Goal: Information Seeking & Learning: Learn about a topic

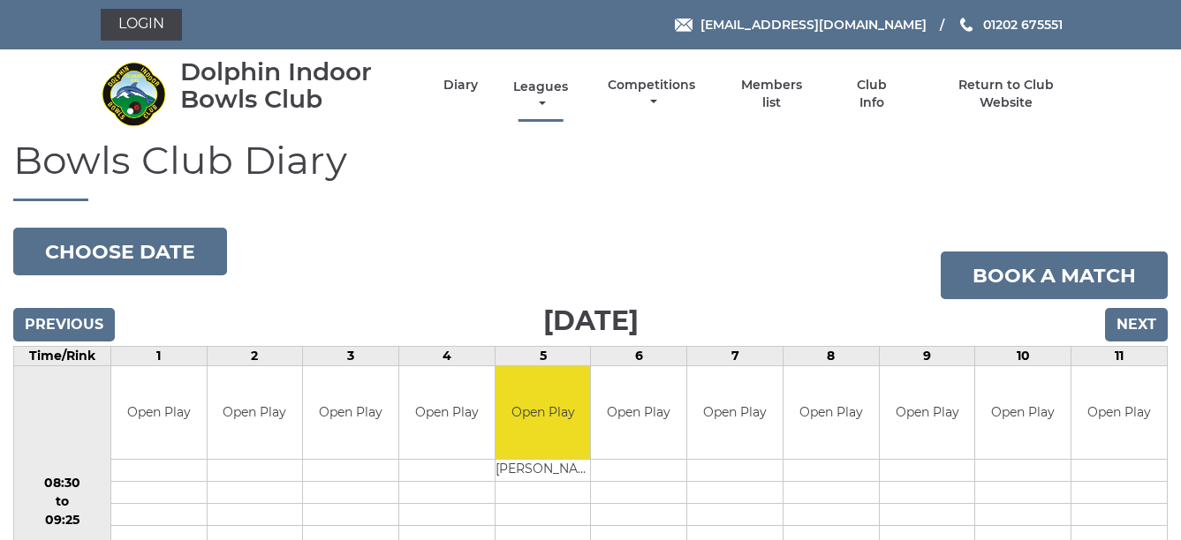
click at [545, 85] on link "Leagues" at bounding box center [541, 96] width 64 height 34
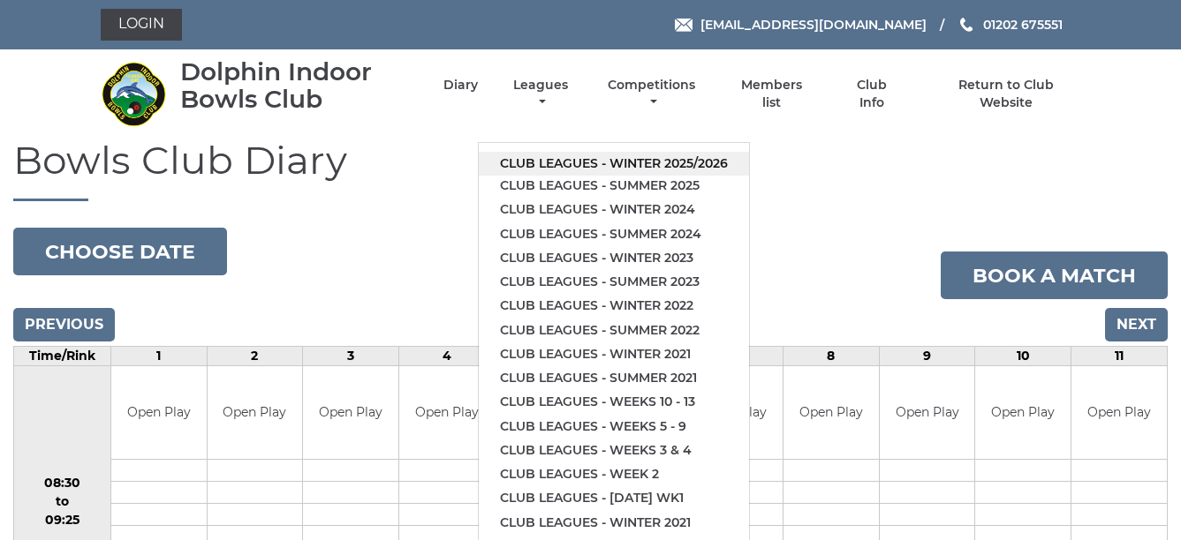
click at [594, 160] on link "Club leagues - Winter 2025/2026" at bounding box center [614, 164] width 270 height 24
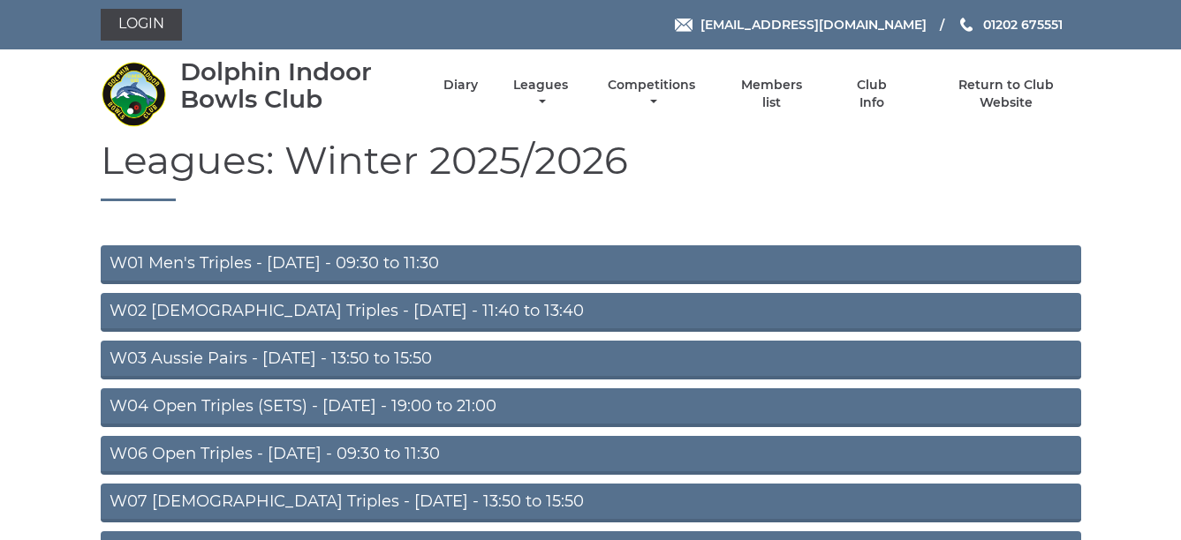
click at [570, 401] on link "W04 Open Triples (SETS) - Monday - 19:00 to 21:00" at bounding box center [591, 408] width 980 height 39
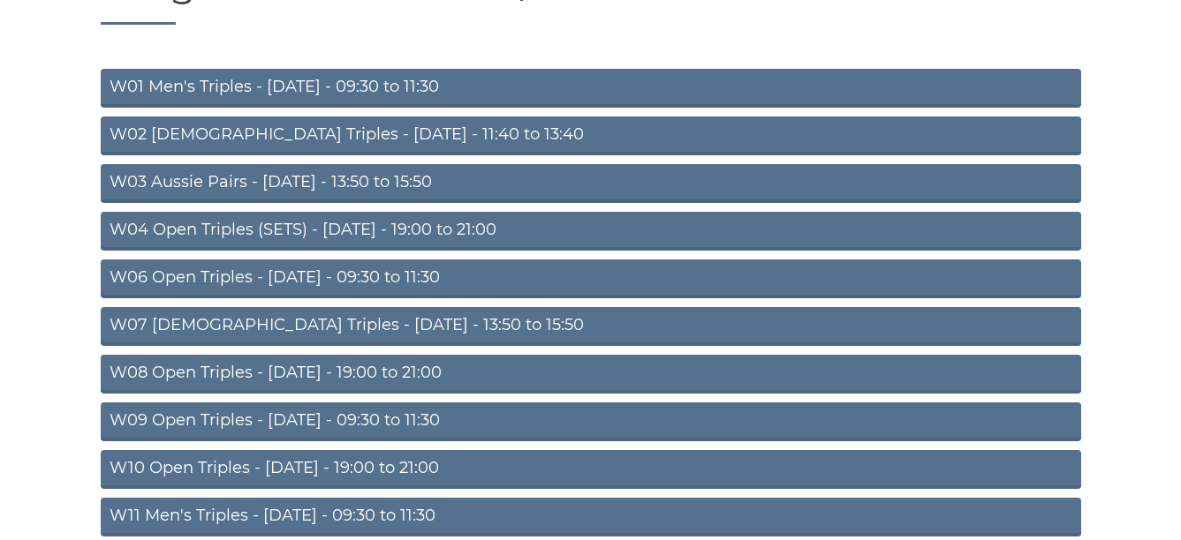
scroll to position [283, 0]
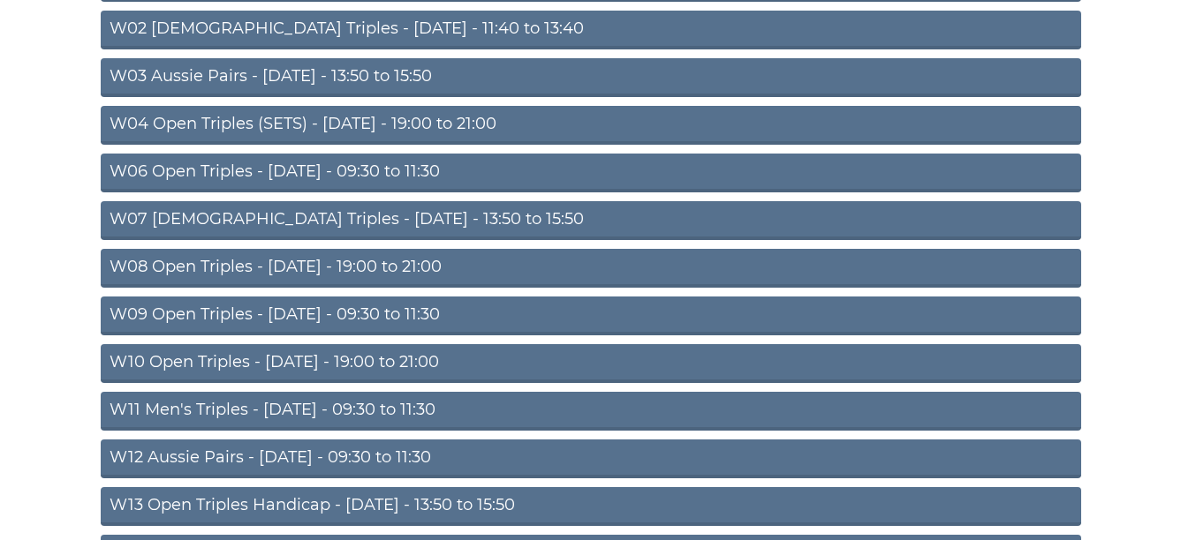
click at [532, 360] on link "W10 Open Triples - Wednesday - 19:00 to 21:00" at bounding box center [591, 363] width 980 height 39
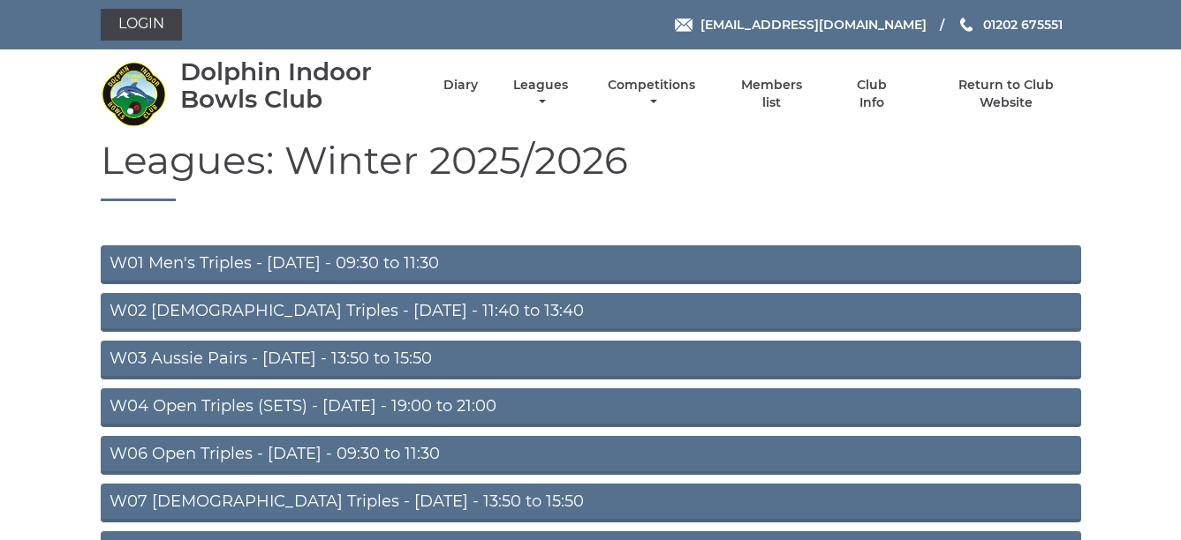
scroll to position [283, 0]
